Goal: Task Accomplishment & Management: Complete application form

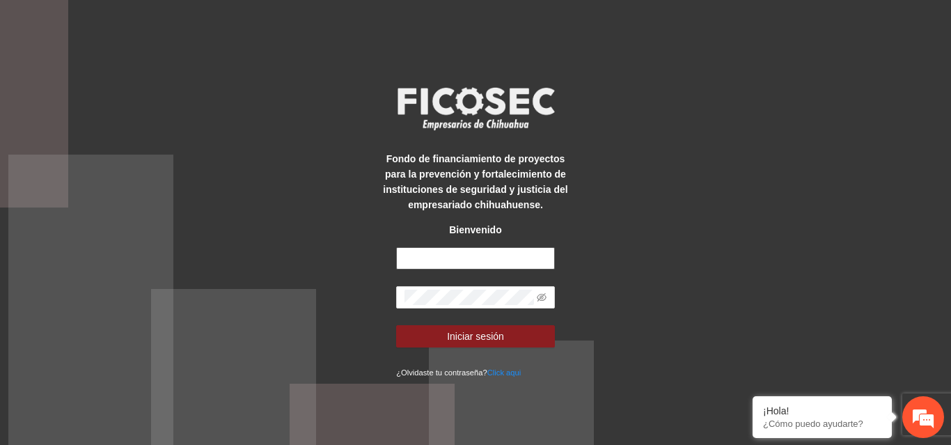
type input "**********"
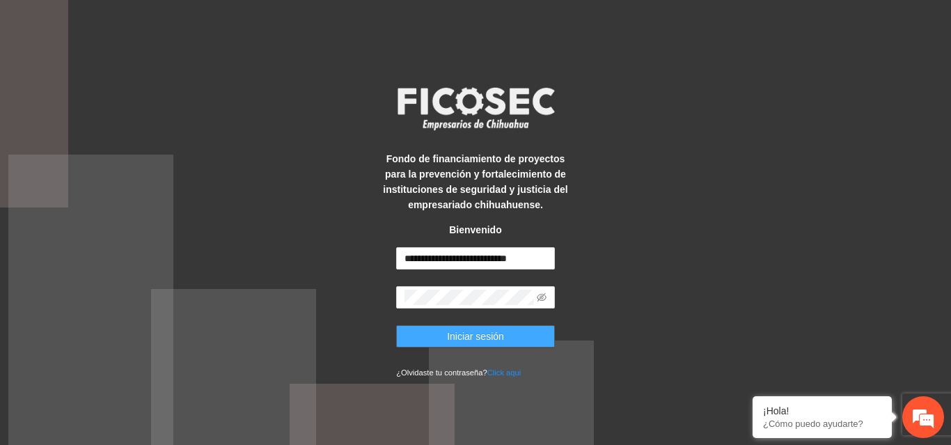
click at [424, 331] on button "Iniciar sesión" at bounding box center [475, 336] width 159 height 22
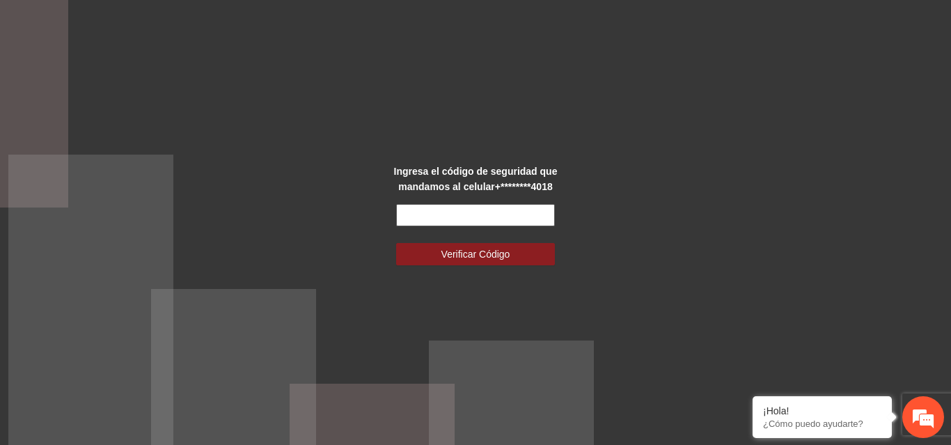
click at [507, 212] on input "text" at bounding box center [475, 215] width 159 height 22
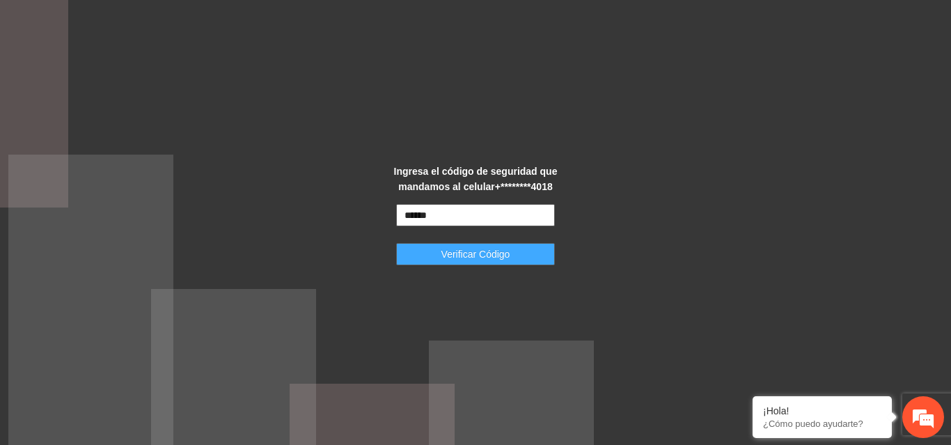
type input "******"
click at [482, 250] on span "Verificar Código" at bounding box center [475, 253] width 69 height 15
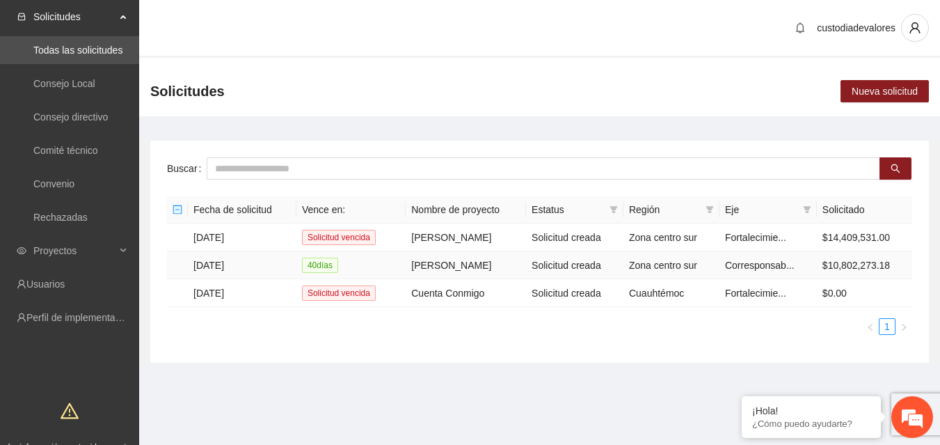
click at [208, 259] on td "[DATE]" at bounding box center [242, 265] width 109 height 28
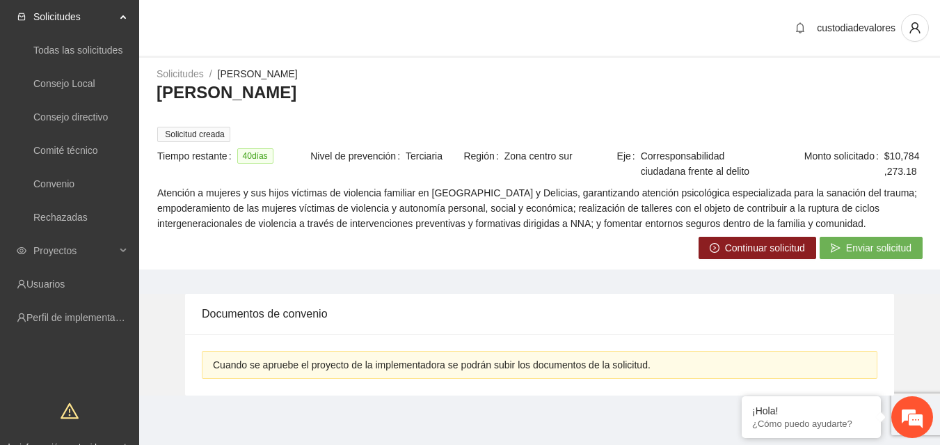
click at [743, 246] on span "Continuar solicitud" at bounding box center [765, 247] width 80 height 15
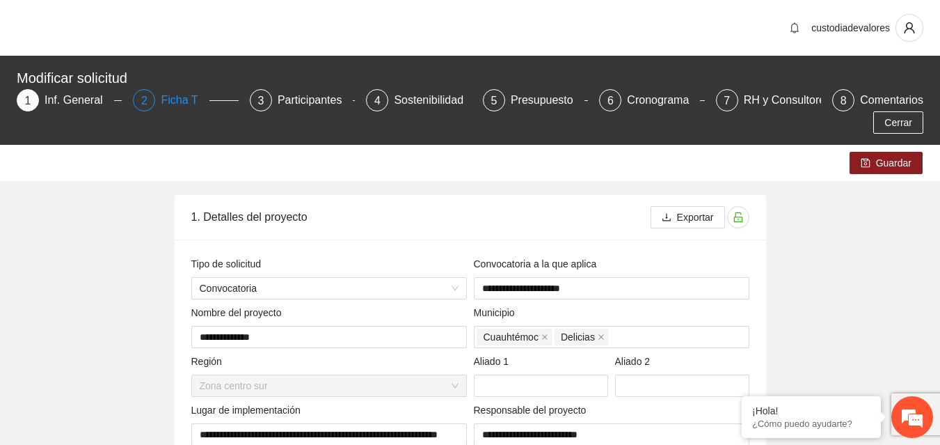
click at [161, 92] on div "Ficha T" at bounding box center [185, 100] width 48 height 22
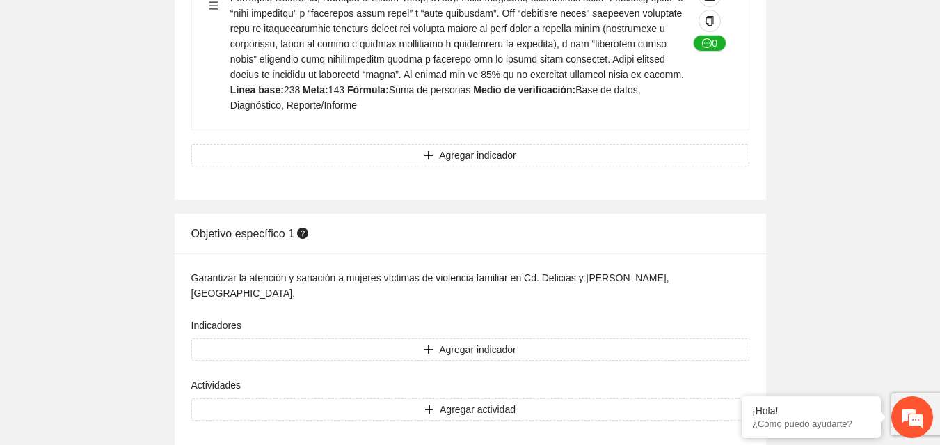
scroll to position [1184, 0]
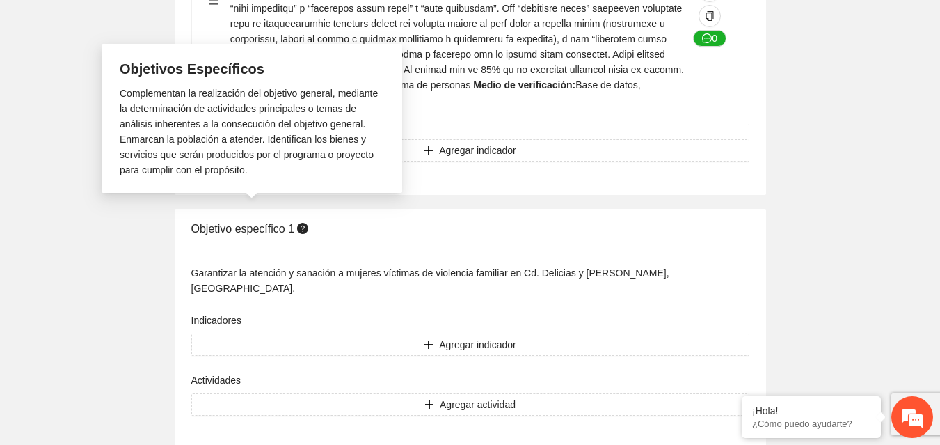
click at [268, 223] on span "Objetivo específico 1" at bounding box center [251, 229] width 120 height 12
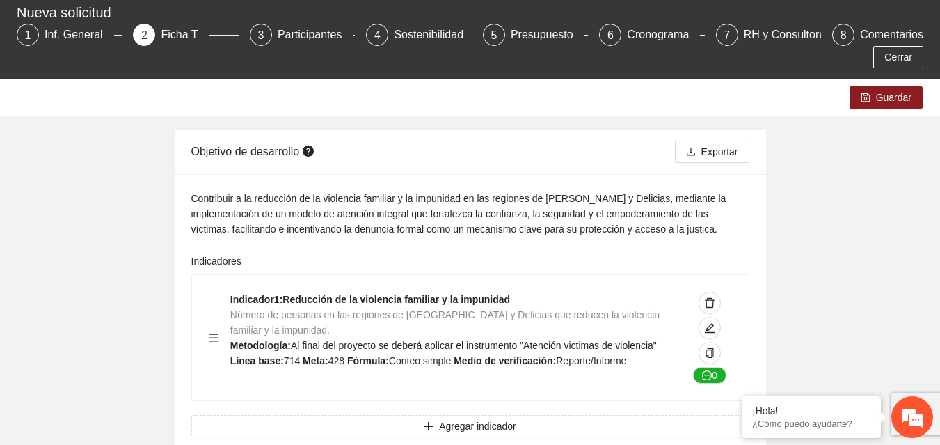
scroll to position [0, 0]
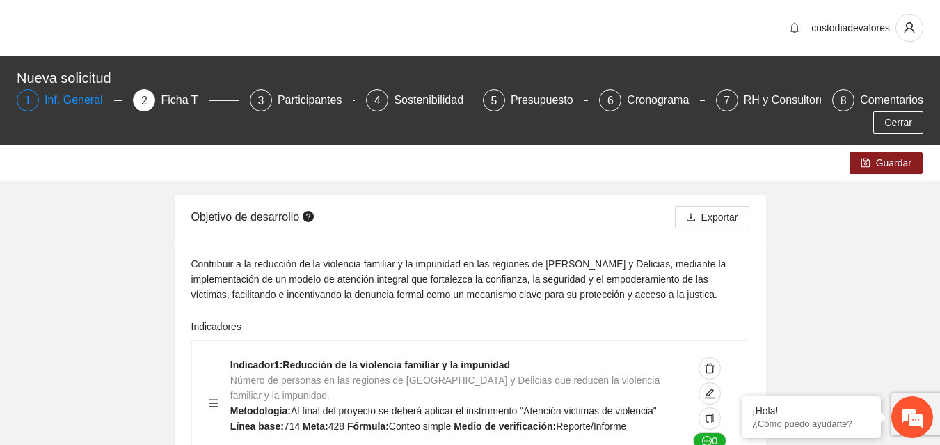
click at [79, 107] on div "Inf. General" at bounding box center [80, 100] width 70 height 22
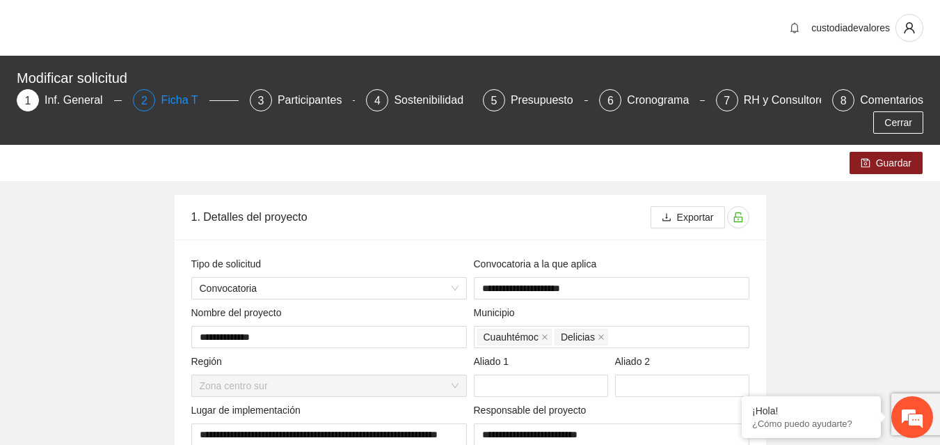
click at [180, 91] on div "Ficha T" at bounding box center [185, 100] width 48 height 22
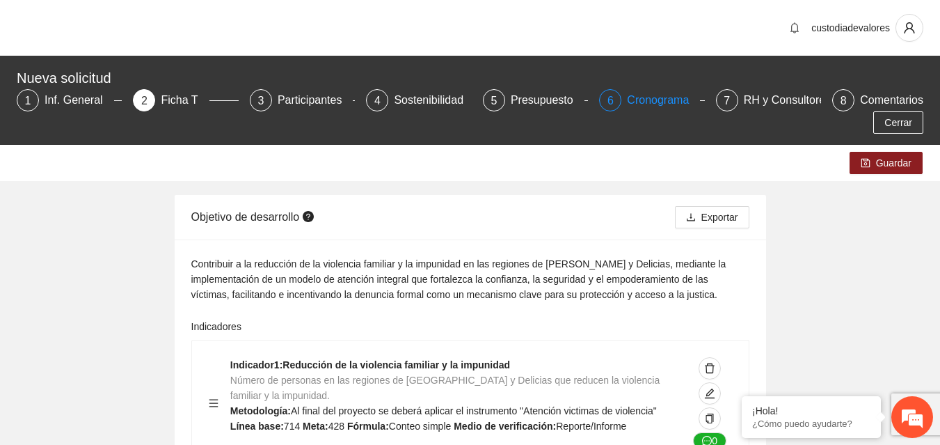
click at [668, 99] on div "Cronograma" at bounding box center [663, 100] width 73 height 22
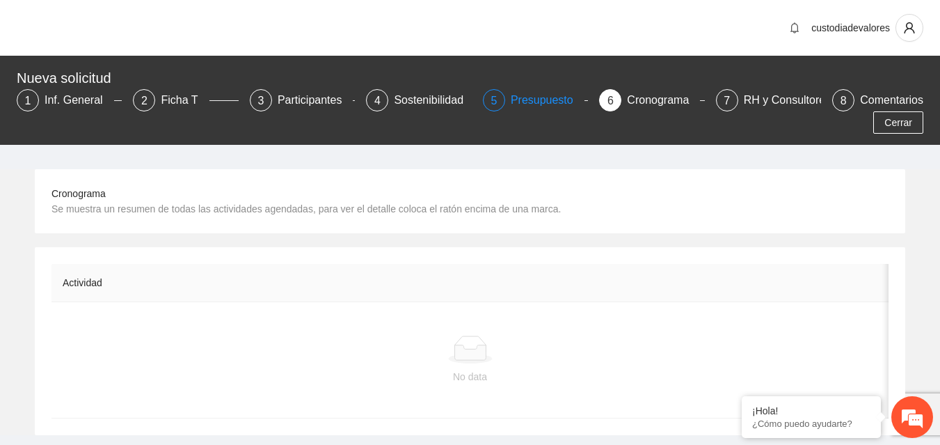
click at [546, 102] on div "Presupuesto" at bounding box center [548, 100] width 74 height 22
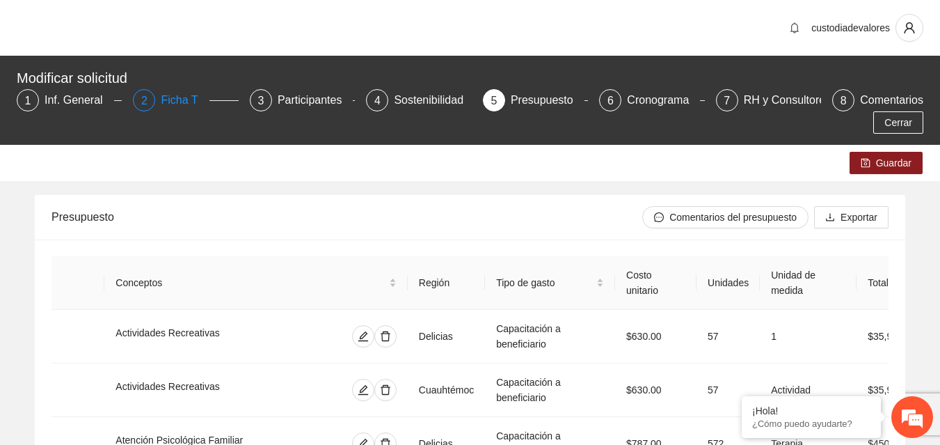
click at [173, 98] on div "Ficha T" at bounding box center [185, 100] width 48 height 22
